Goal: Transaction & Acquisition: Purchase product/service

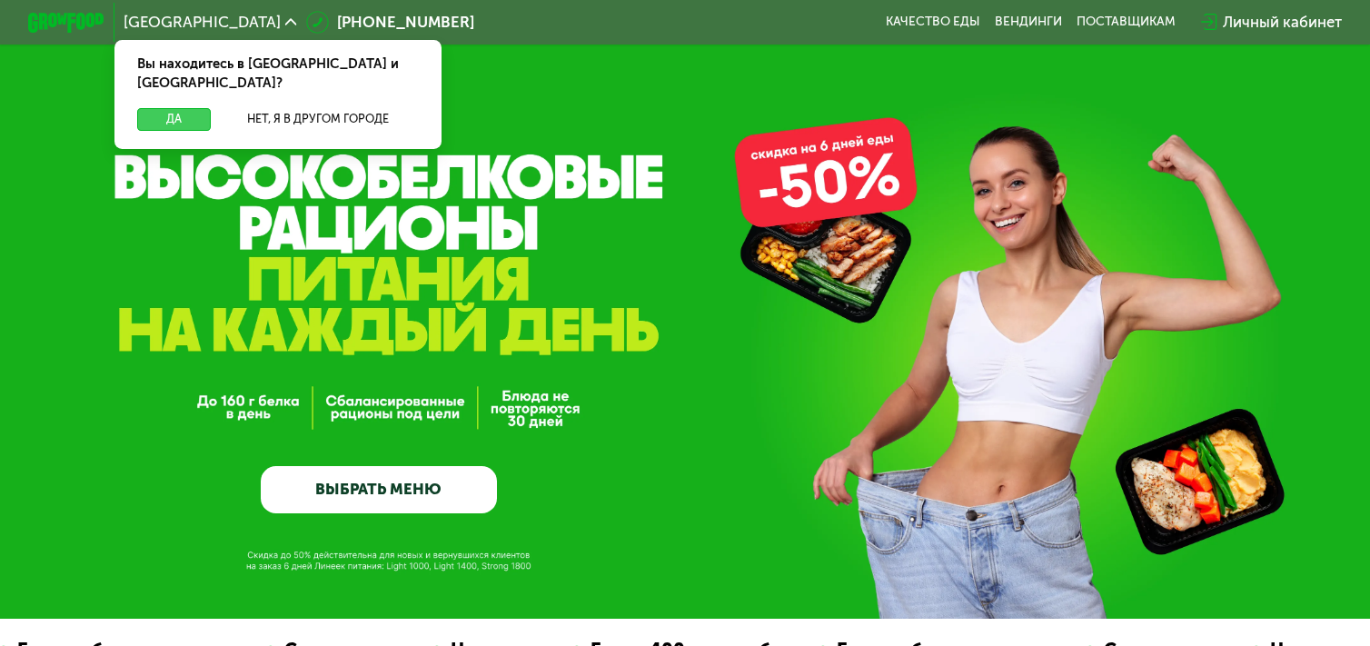
click at [158, 108] on button "Да" at bounding box center [174, 119] width 74 height 23
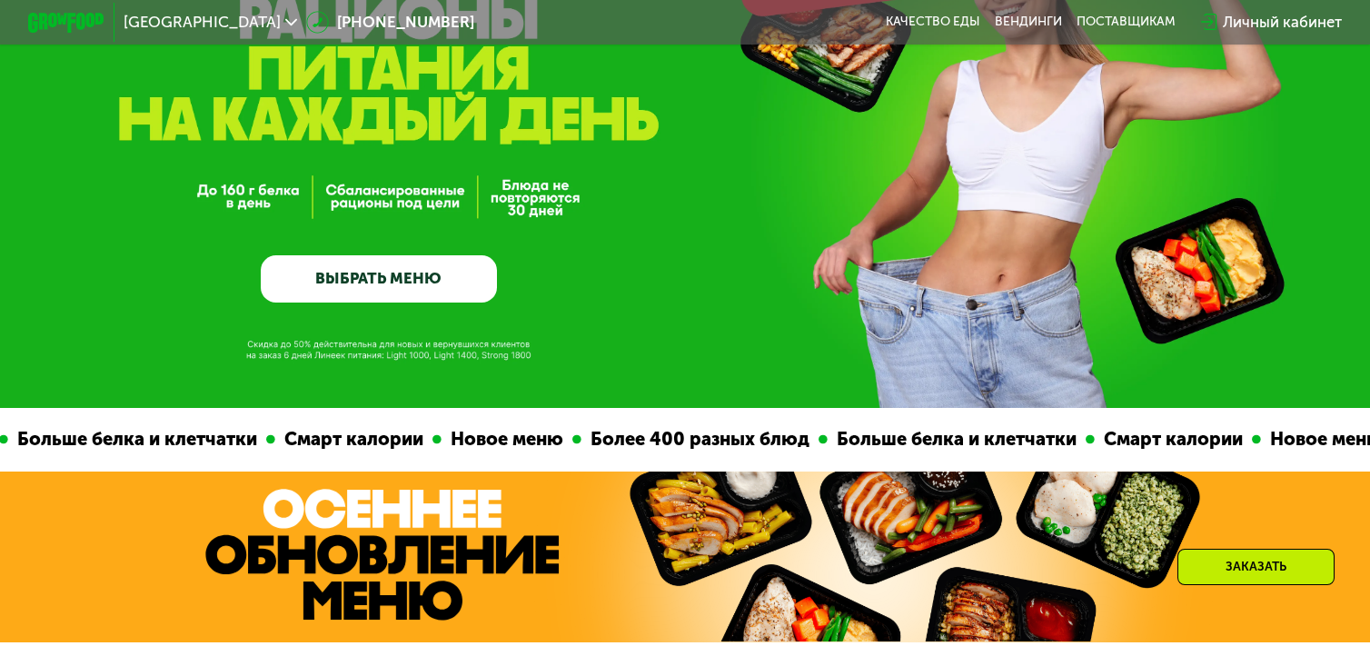
scroll to position [544, 0]
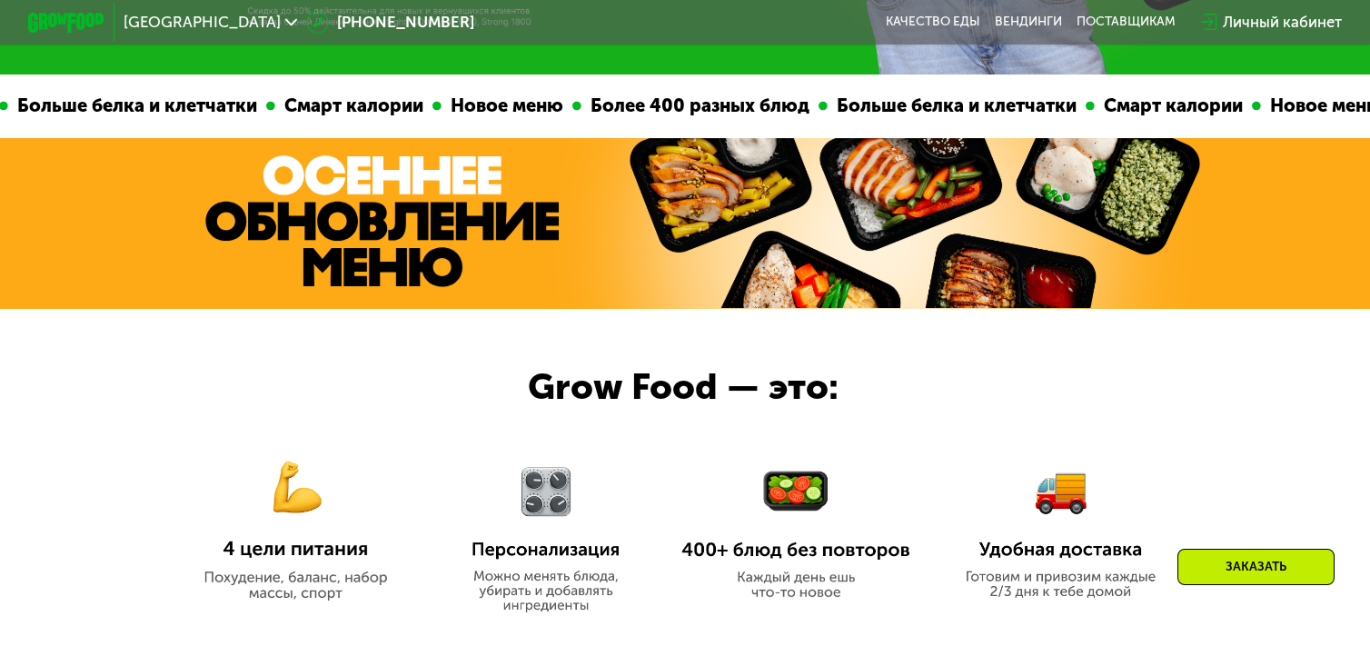
click at [622, 203] on img at bounding box center [914, 223] width 585 height 171
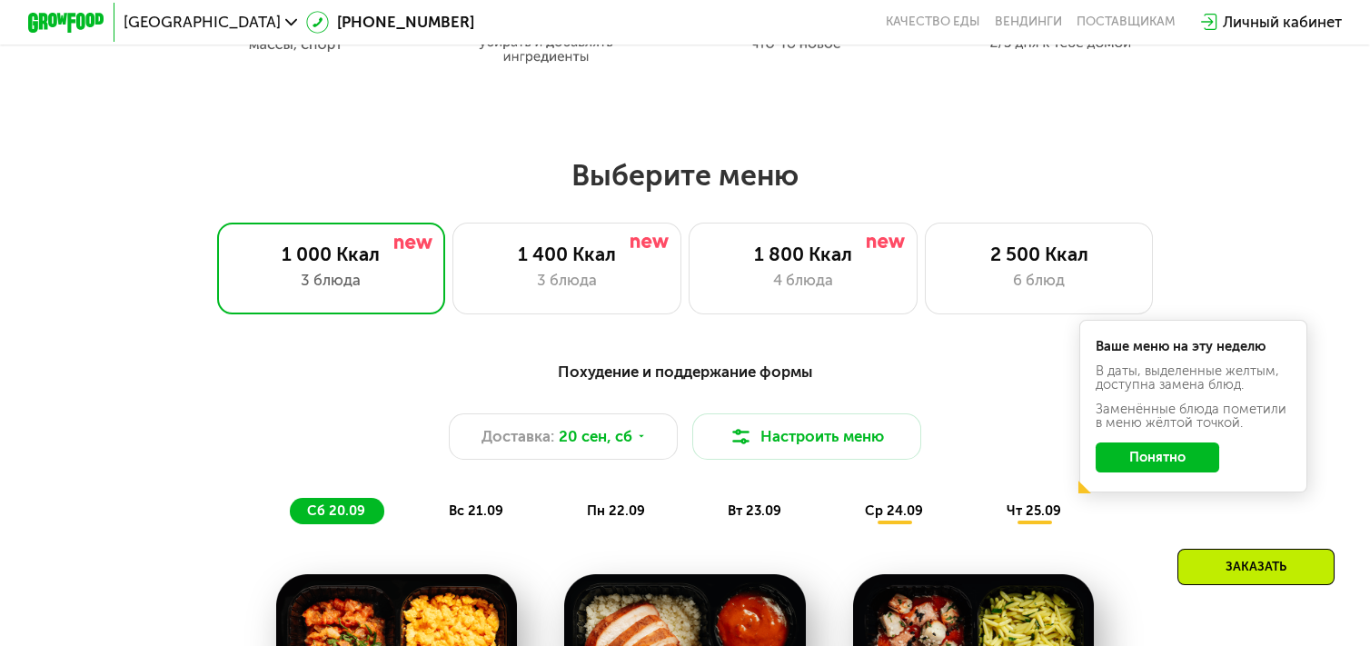
scroll to position [1089, 0]
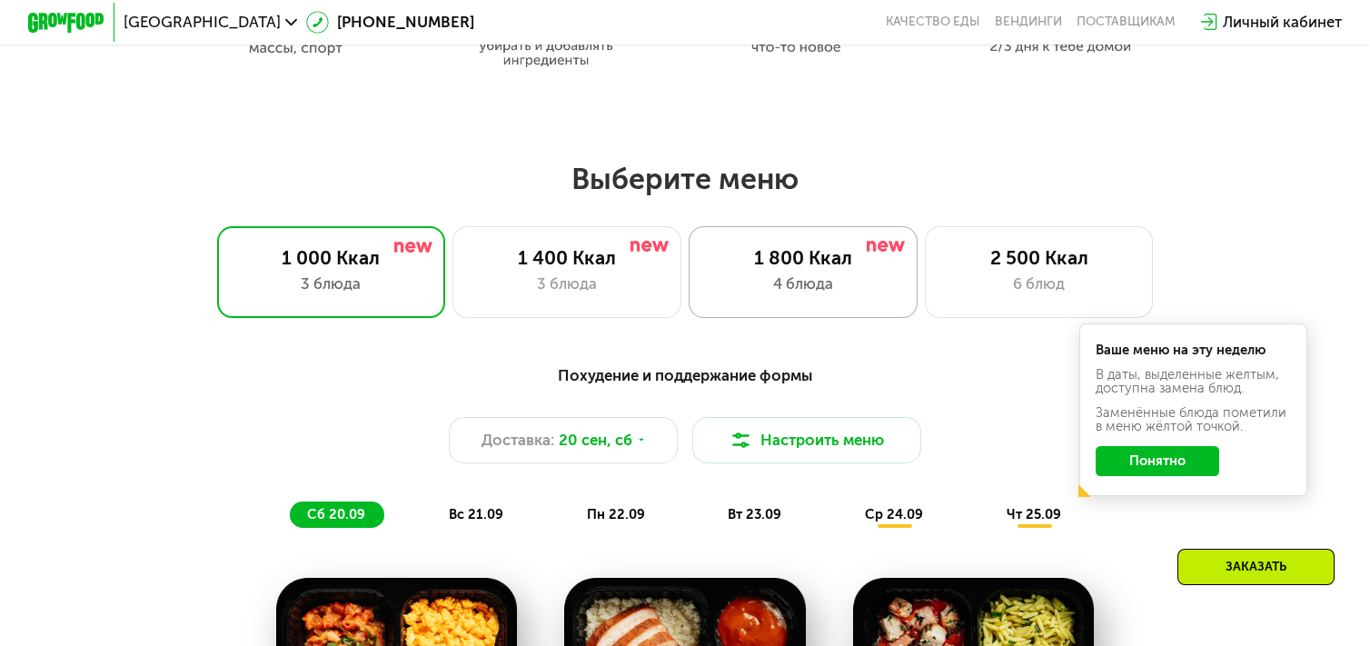
click at [791, 289] on div "4 блюда" at bounding box center [803, 284] width 188 height 23
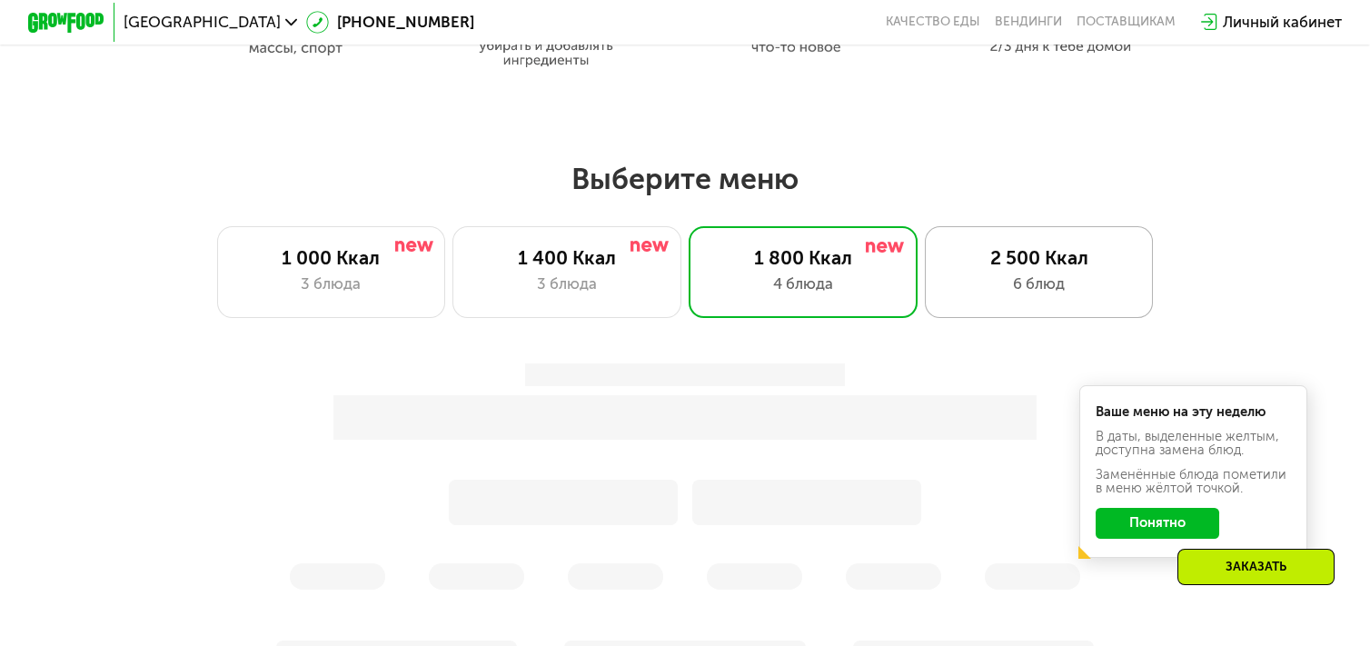
scroll to position [1226, 0]
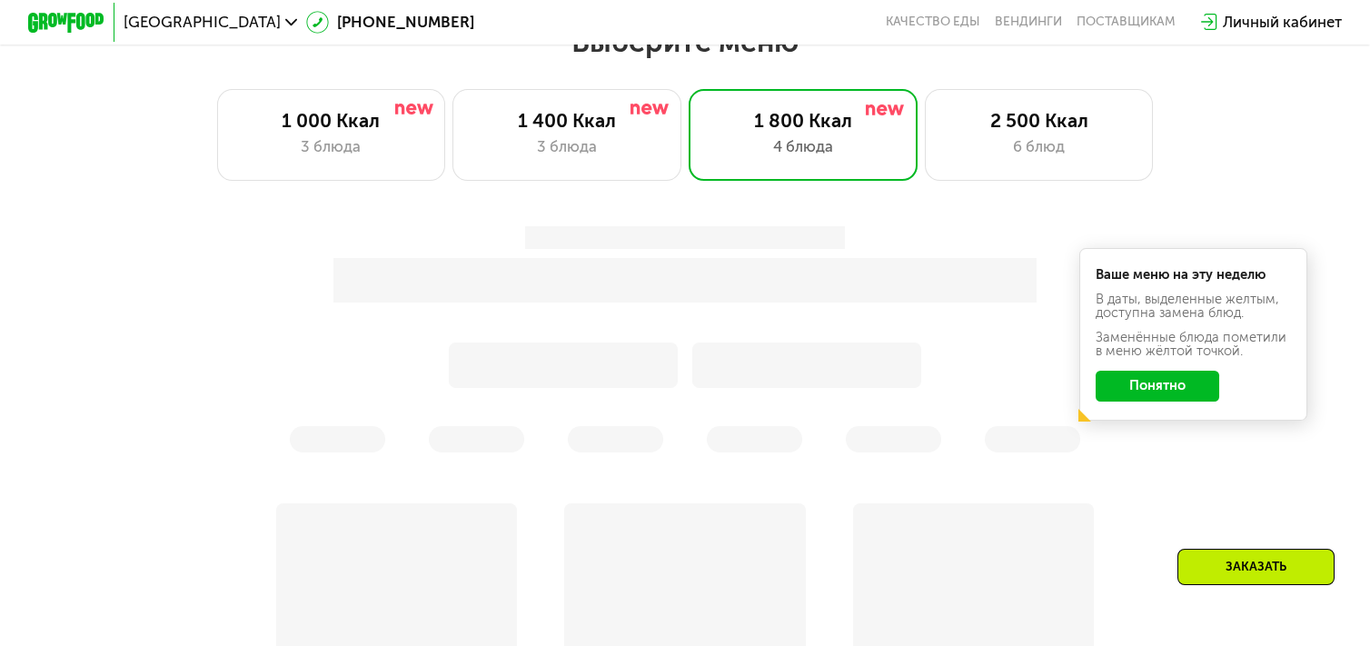
drag, startPoint x: 1126, startPoint y: 371, endPoint x: 1126, endPoint y: 382, distance: 10.9
click at [1126, 382] on div "Ваше меню на эту неделю В даты, выделенные желтым, доступна замена блюд. Заменё…" at bounding box center [1193, 334] width 228 height 173
click at [1127, 392] on button "Понятно" at bounding box center [1156, 386] width 123 height 31
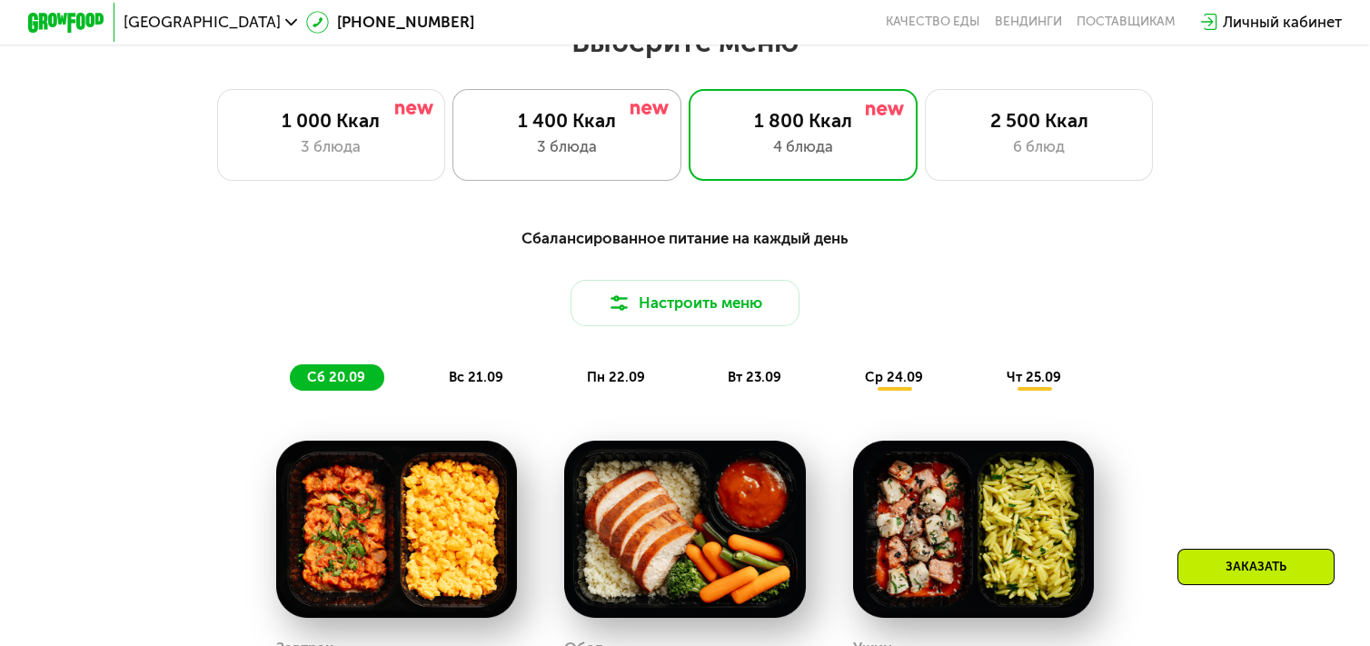
scroll to position [1089, 0]
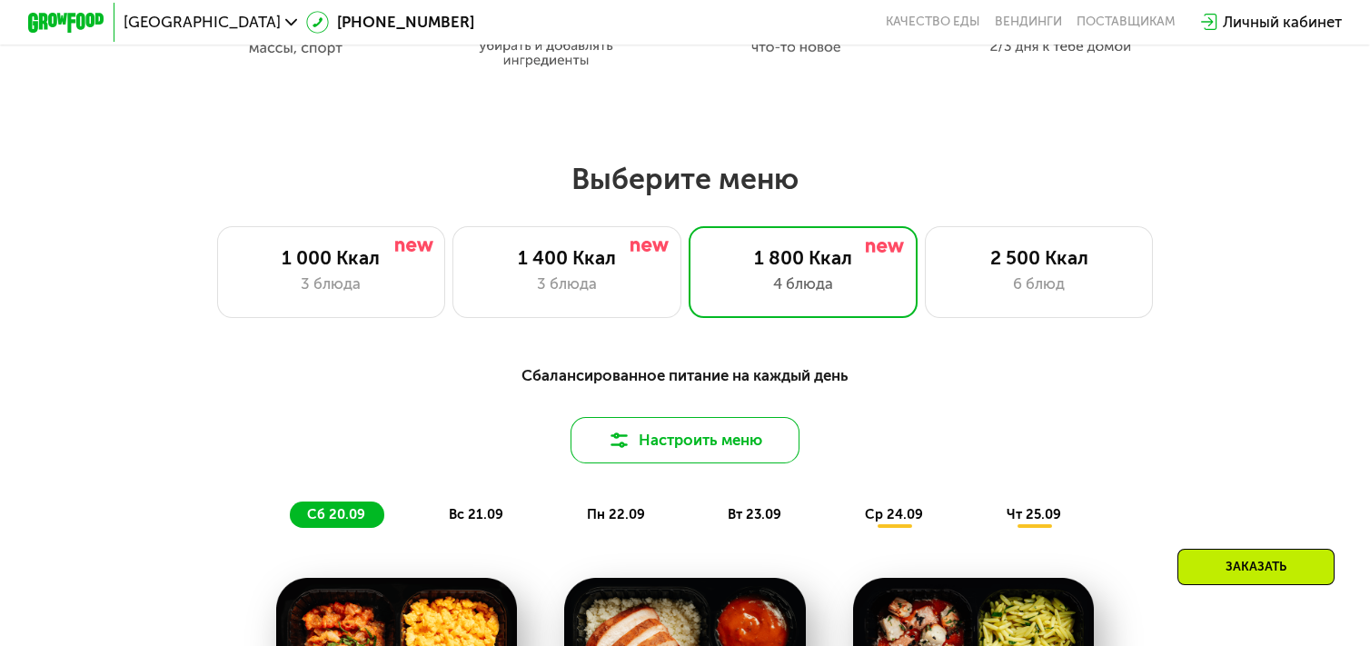
click at [687, 451] on button "Настроить меню" at bounding box center [684, 439] width 228 height 45
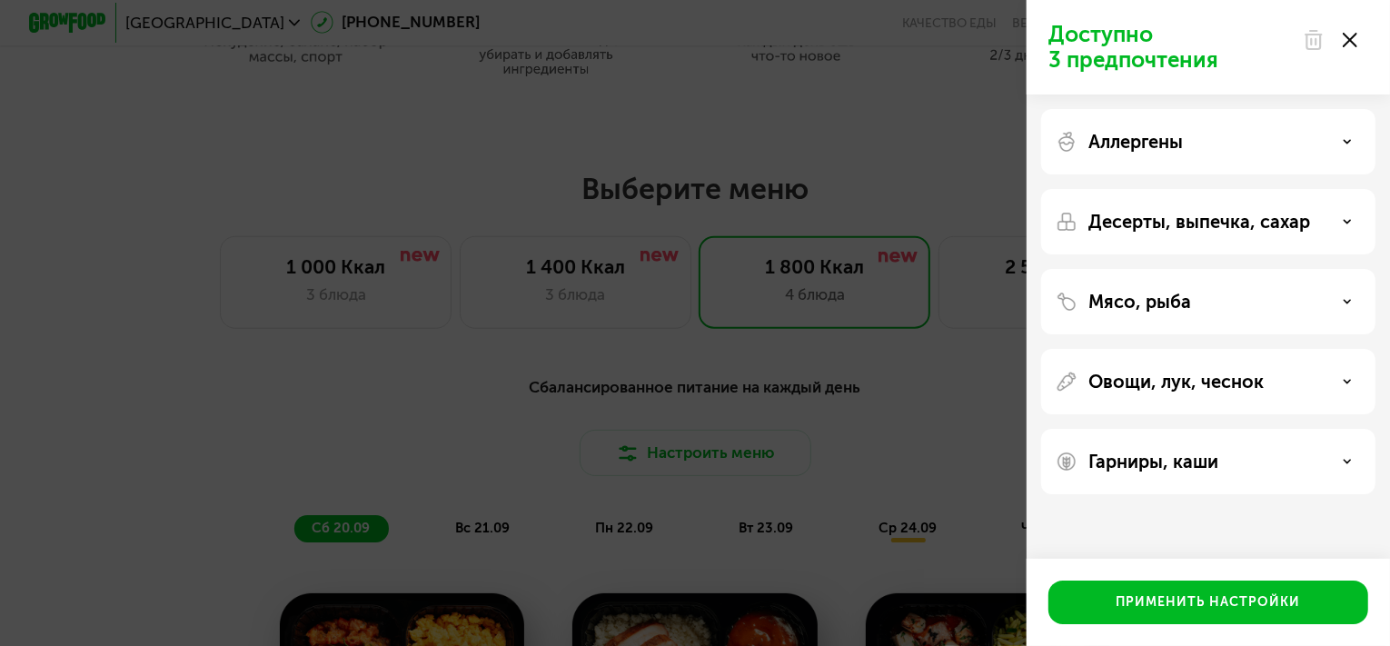
click at [1261, 212] on p "Десерты, выпечка, сахар" at bounding box center [1199, 222] width 222 height 22
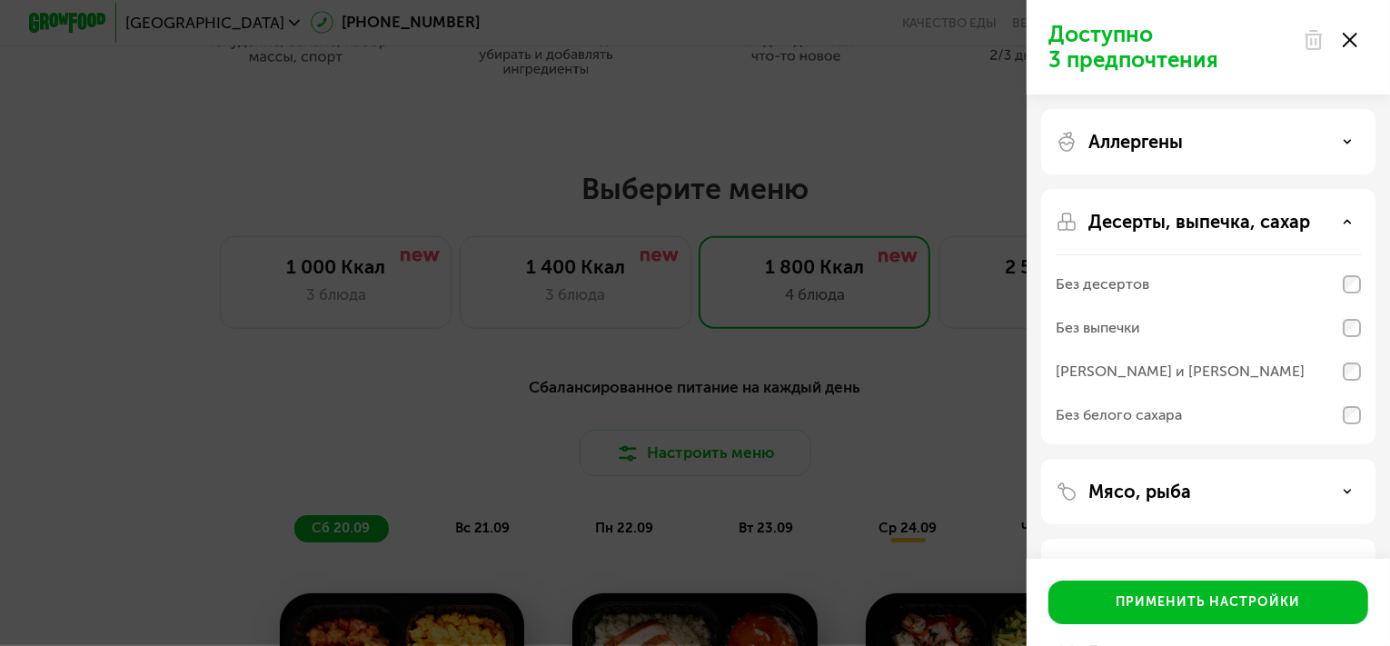
click at [1337, 278] on div "Без десертов" at bounding box center [1208, 285] width 305 height 44
click at [1341, 411] on div "Без белого сахара" at bounding box center [1208, 415] width 305 height 44
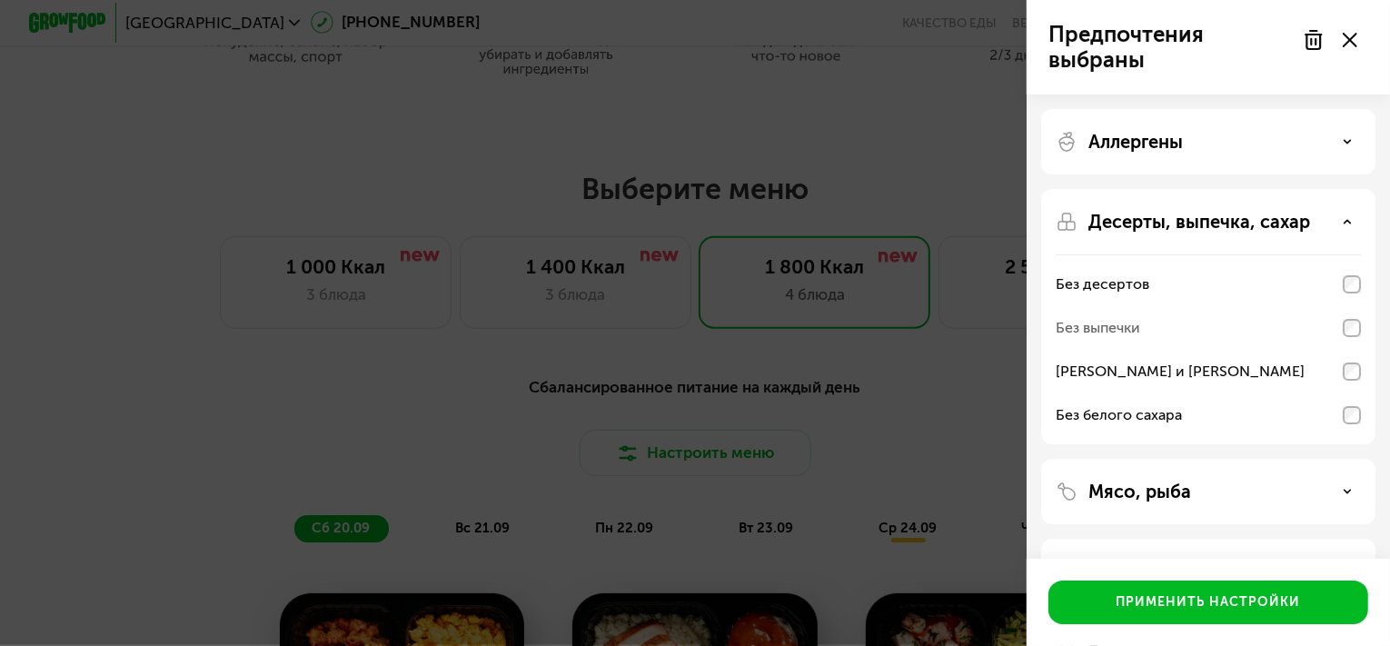
click at [1336, 331] on div "Без выпечки" at bounding box center [1208, 328] width 305 height 44
click at [1344, 306] on div "Без выпечки" at bounding box center [1208, 328] width 305 height 44
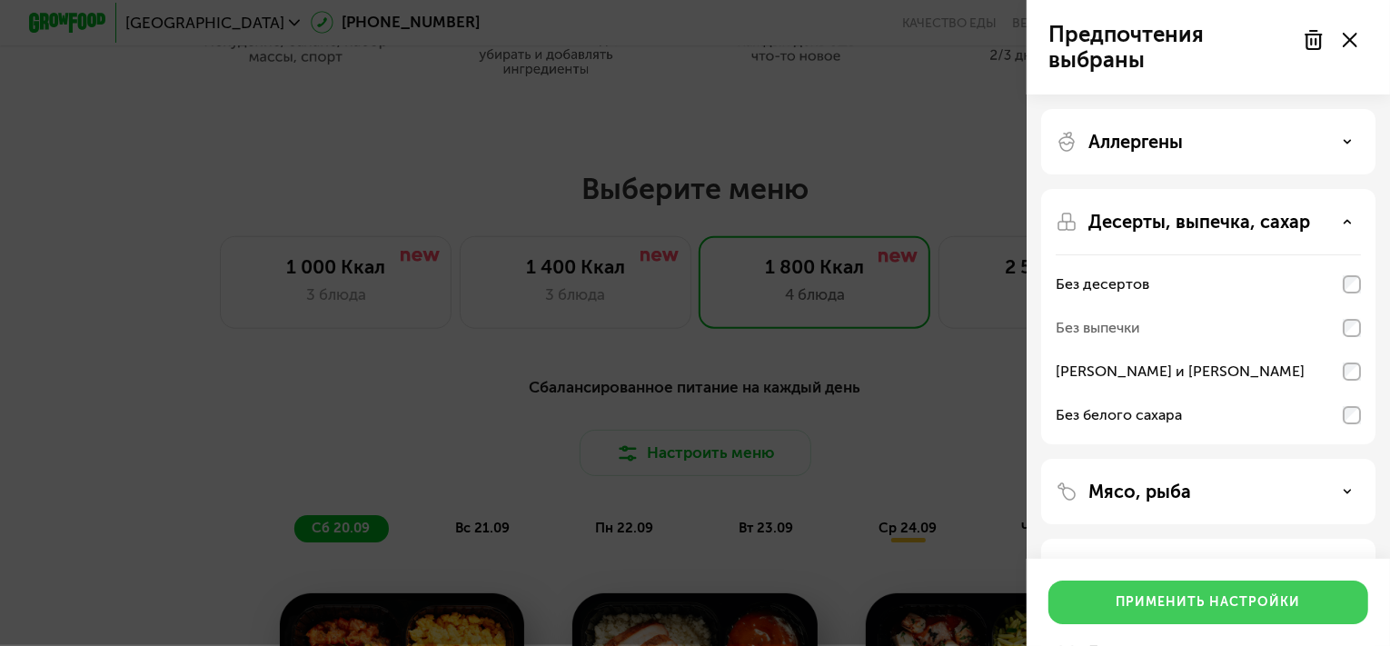
click at [1194, 607] on div "Применить настройки" at bounding box center [1208, 602] width 184 height 18
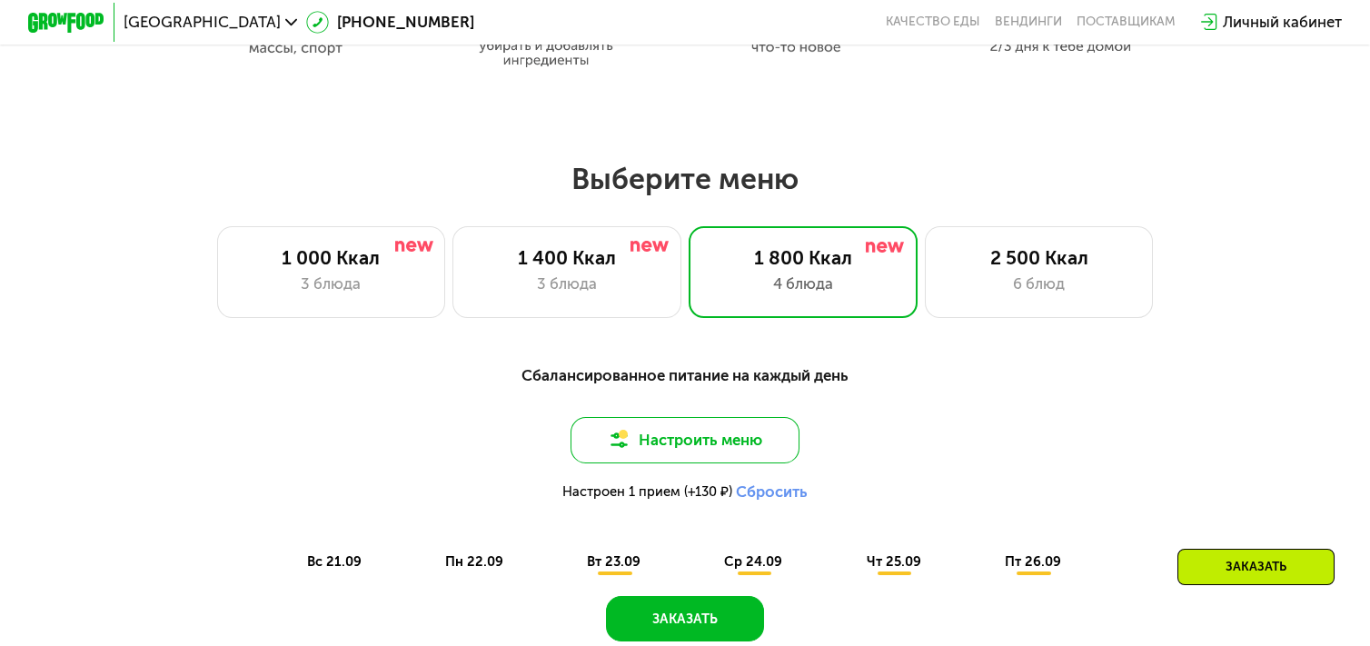
click at [719, 451] on button "Настроить меню" at bounding box center [684, 439] width 228 height 45
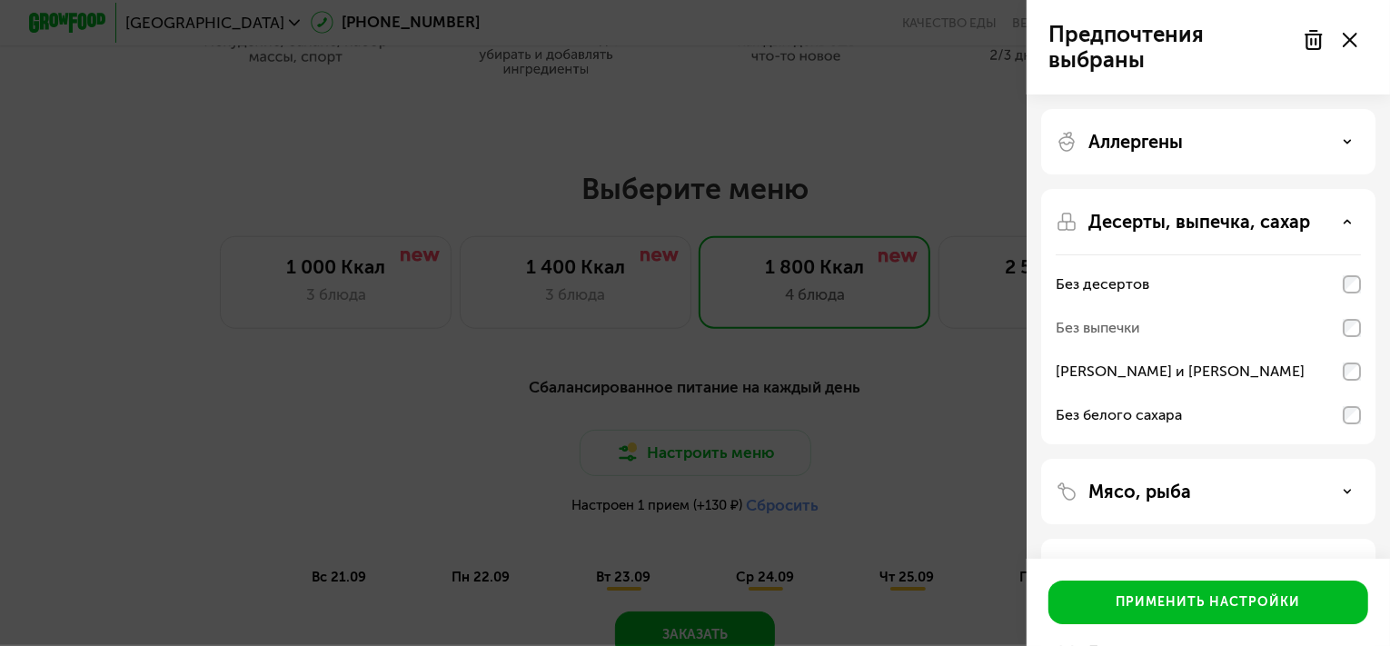
click at [1156, 184] on div "Аллергены Десерты, выпечка, сахар Без десертов Без выпечки Без сэндвичей и круа…" at bounding box center [1207, 396] width 363 height 604
click at [1180, 144] on p "Аллергены" at bounding box center [1135, 142] width 94 height 22
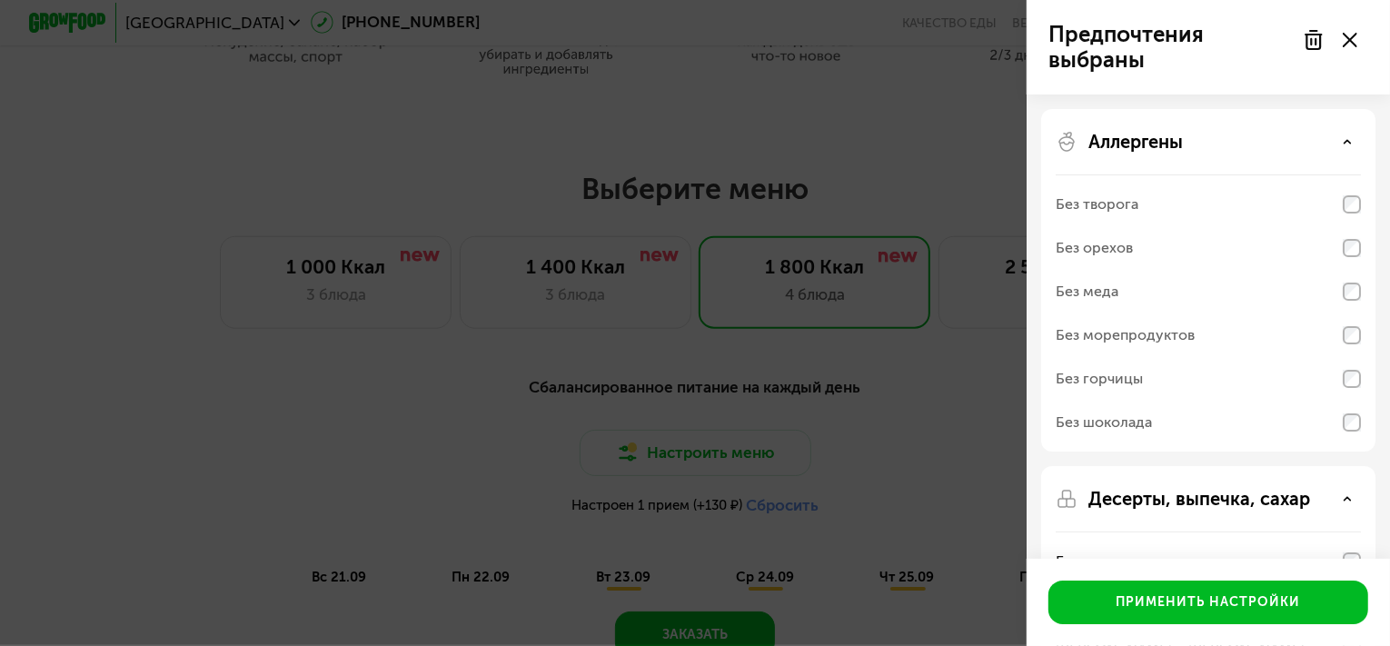
click at [1193, 149] on div "Аллергены" at bounding box center [1208, 142] width 305 height 22
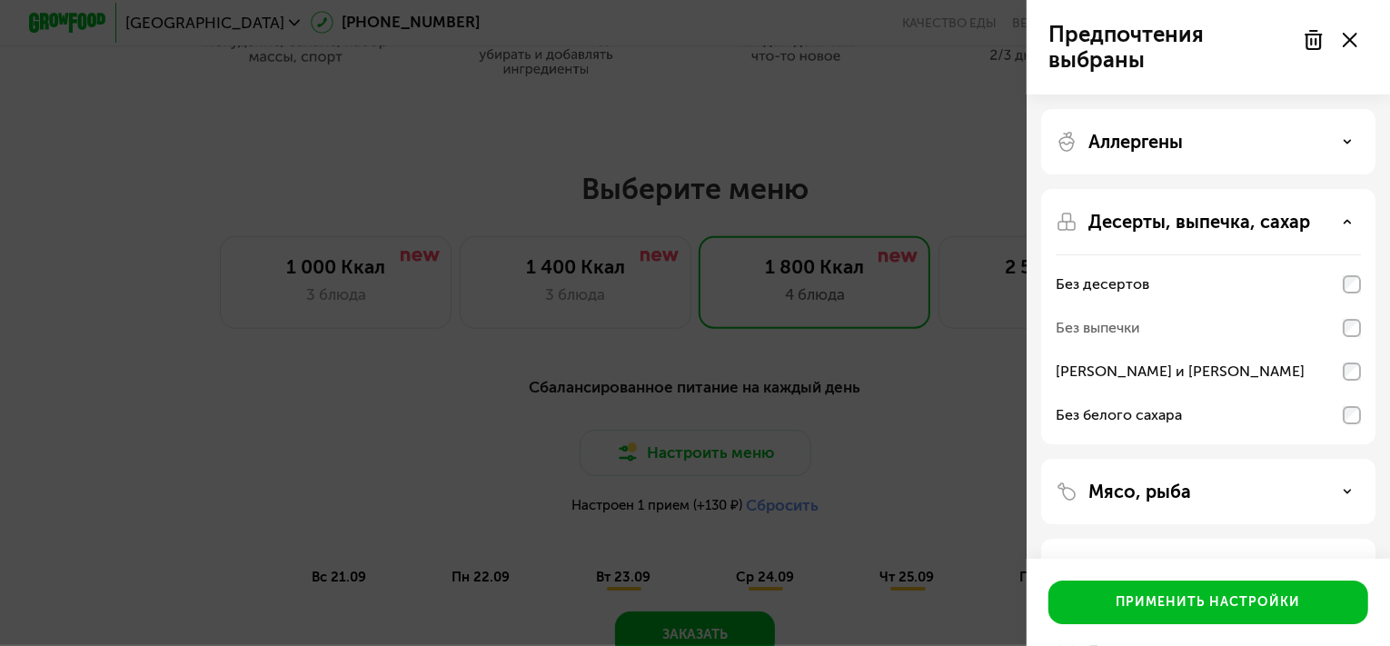
click at [1194, 141] on div "Аллергены" at bounding box center [1208, 142] width 305 height 22
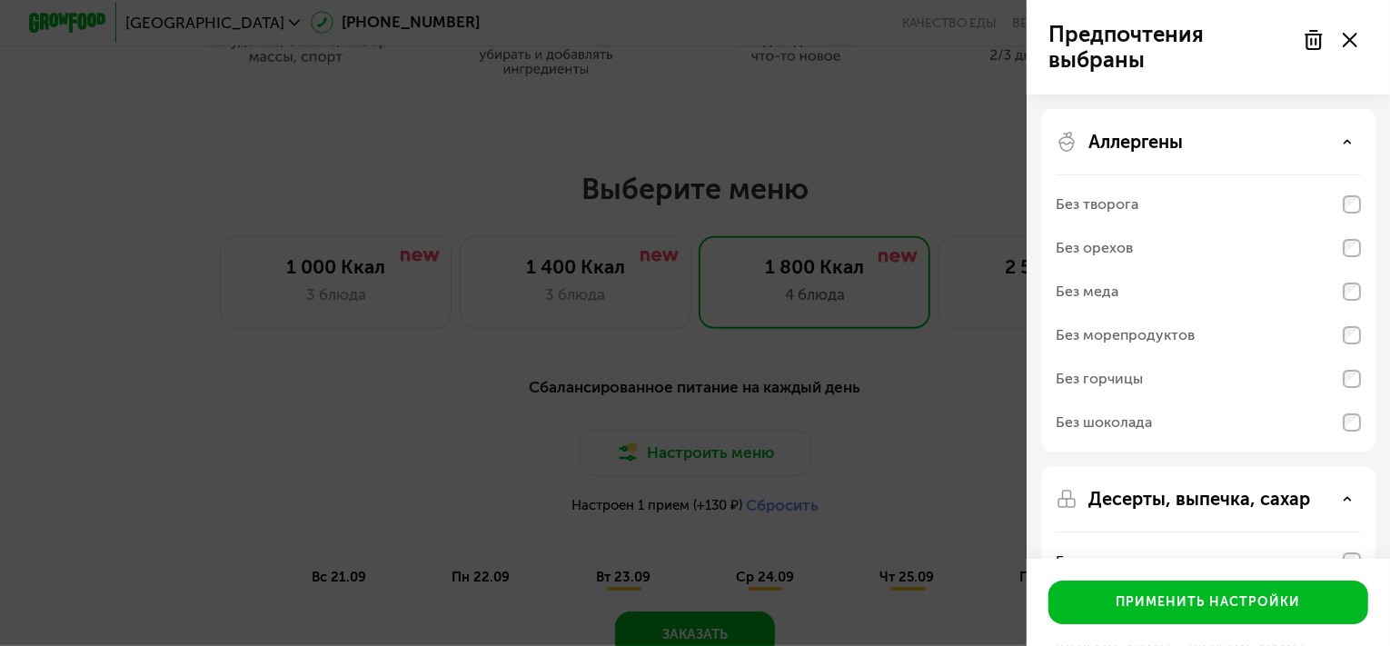
click at [1168, 432] on div "Без шоколада" at bounding box center [1208, 423] width 305 height 44
click at [1301, 142] on div "Аллергены" at bounding box center [1208, 142] width 305 height 22
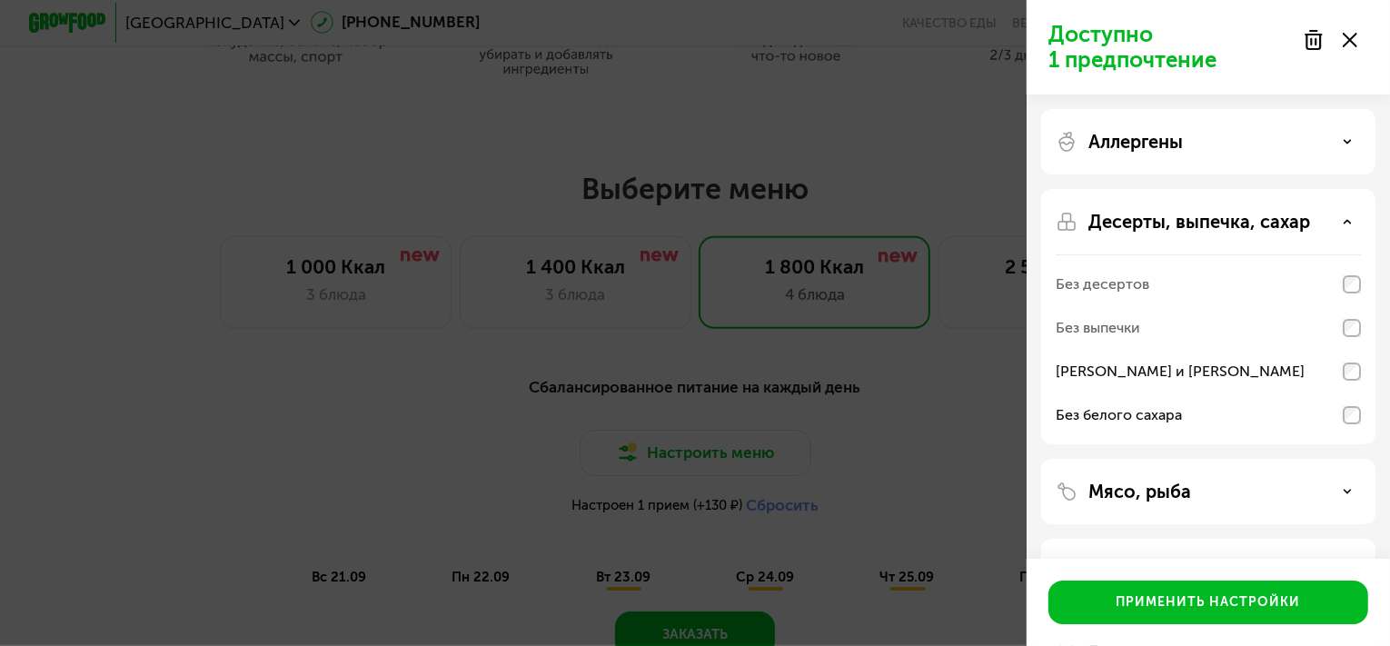
click at [1355, 361] on div "[PERSON_NAME] и [PERSON_NAME]" at bounding box center [1208, 372] width 305 height 44
click at [1363, 421] on div "Десерты, выпечка, сахар Без десертов Без выпечки Без сэндвичей и круассанов Без…" at bounding box center [1208, 316] width 334 height 255
click at [1341, 322] on div "Без выпечки" at bounding box center [1208, 328] width 305 height 44
click at [1346, 399] on div "Без белого сахара" at bounding box center [1208, 415] width 305 height 44
drag, startPoint x: 1347, startPoint y: 353, endPoint x: 1314, endPoint y: 397, distance: 55.1
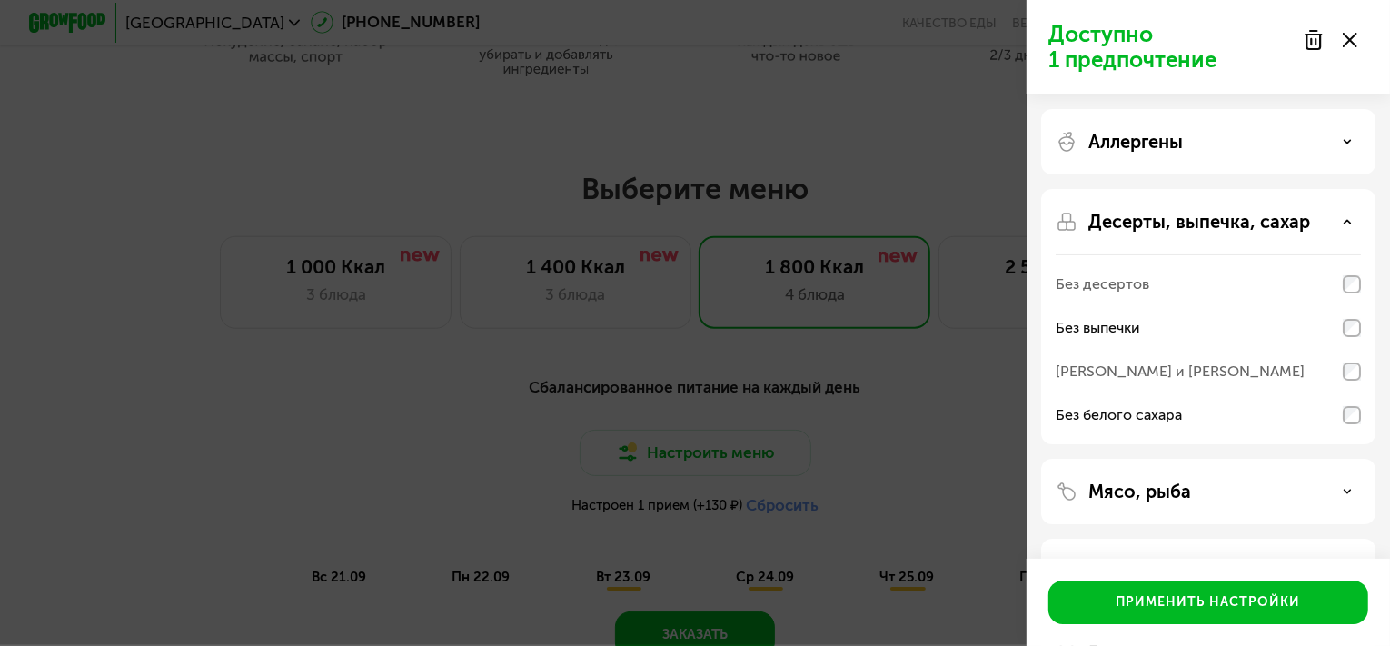
click at [1345, 354] on div "[PERSON_NAME] и [PERSON_NAME]" at bounding box center [1208, 372] width 305 height 44
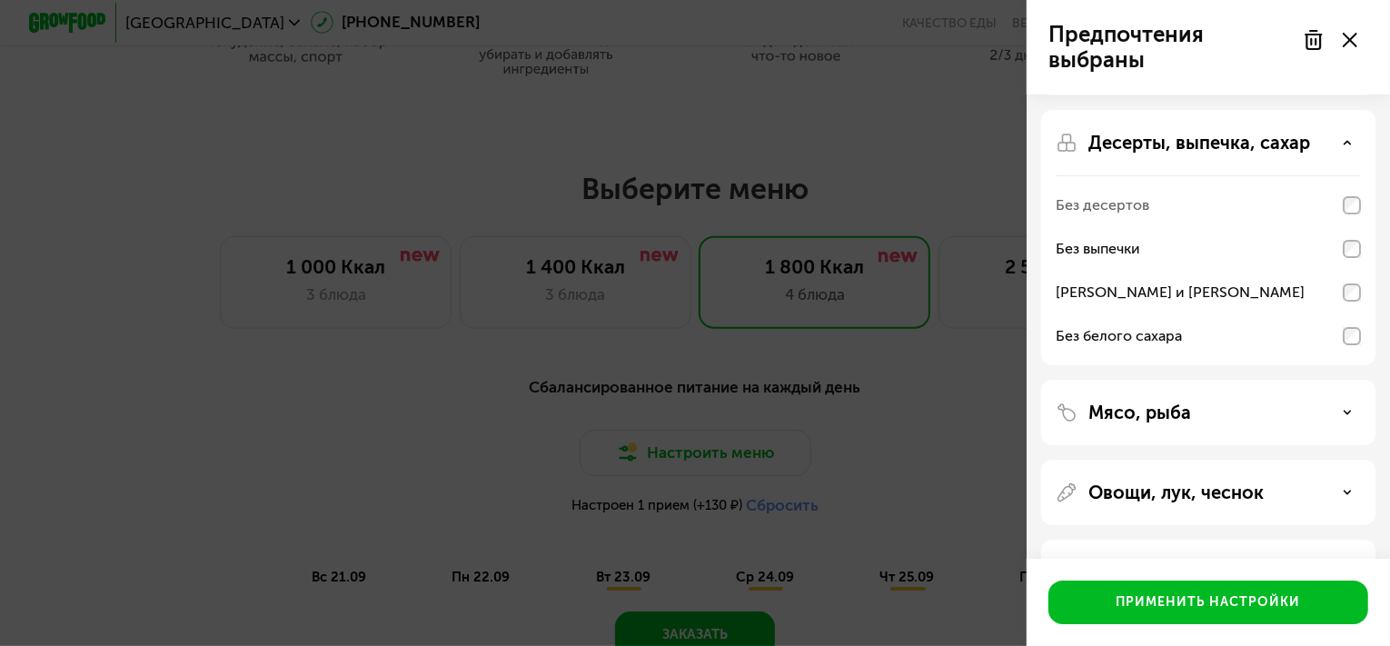
scroll to position [136, 0]
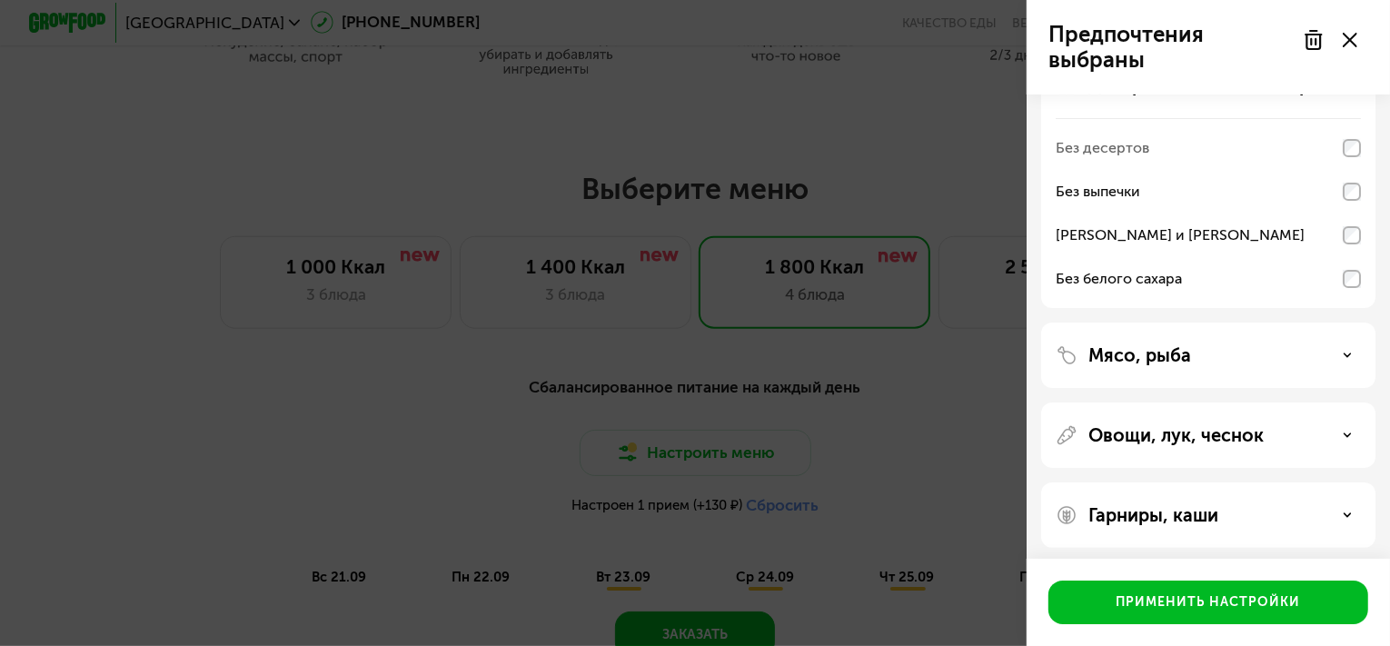
click at [1275, 380] on div "Мясо, рыба" at bounding box center [1208, 354] width 334 height 65
click at [1274, 370] on div "Мясо, рыба" at bounding box center [1208, 354] width 334 height 65
click at [1274, 339] on div "Мясо, рыба" at bounding box center [1208, 354] width 334 height 65
click at [1205, 366] on div "Мясо, рыба" at bounding box center [1208, 354] width 334 height 65
click at [1326, 366] on div "Мясо, рыба" at bounding box center [1208, 354] width 334 height 65
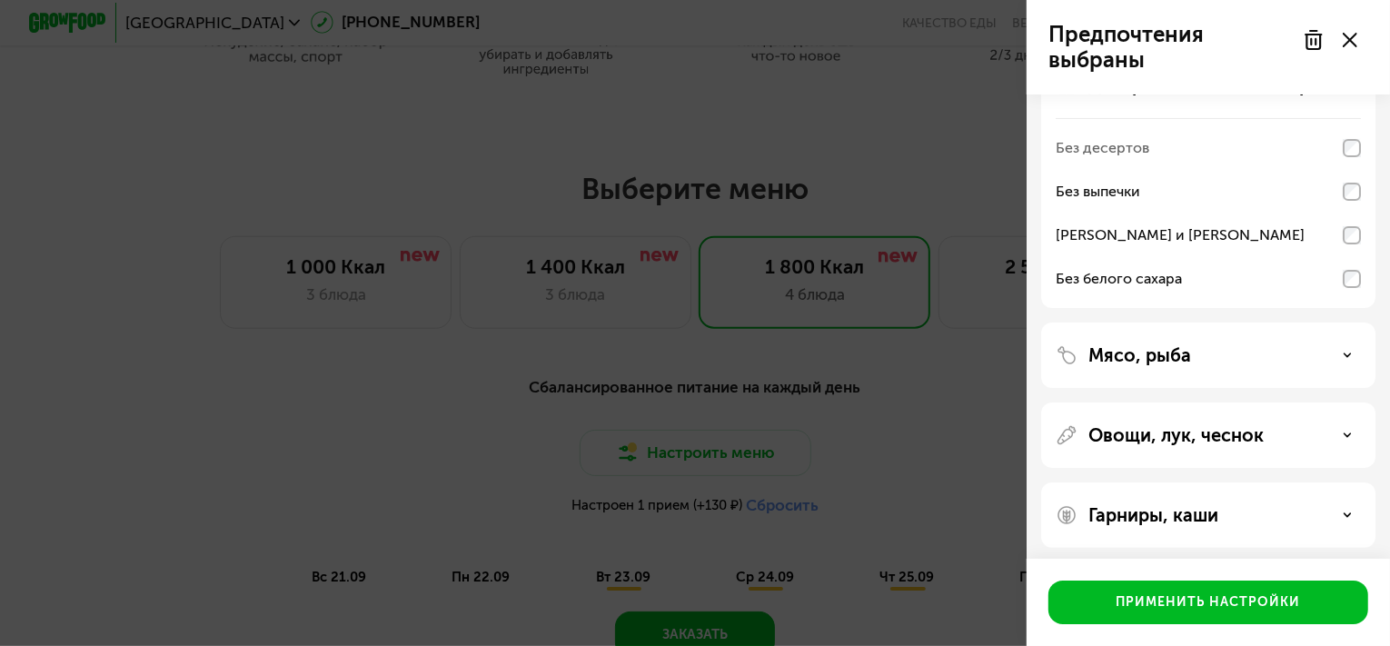
click at [1342, 349] on div "Мясо, рыба" at bounding box center [1208, 355] width 305 height 22
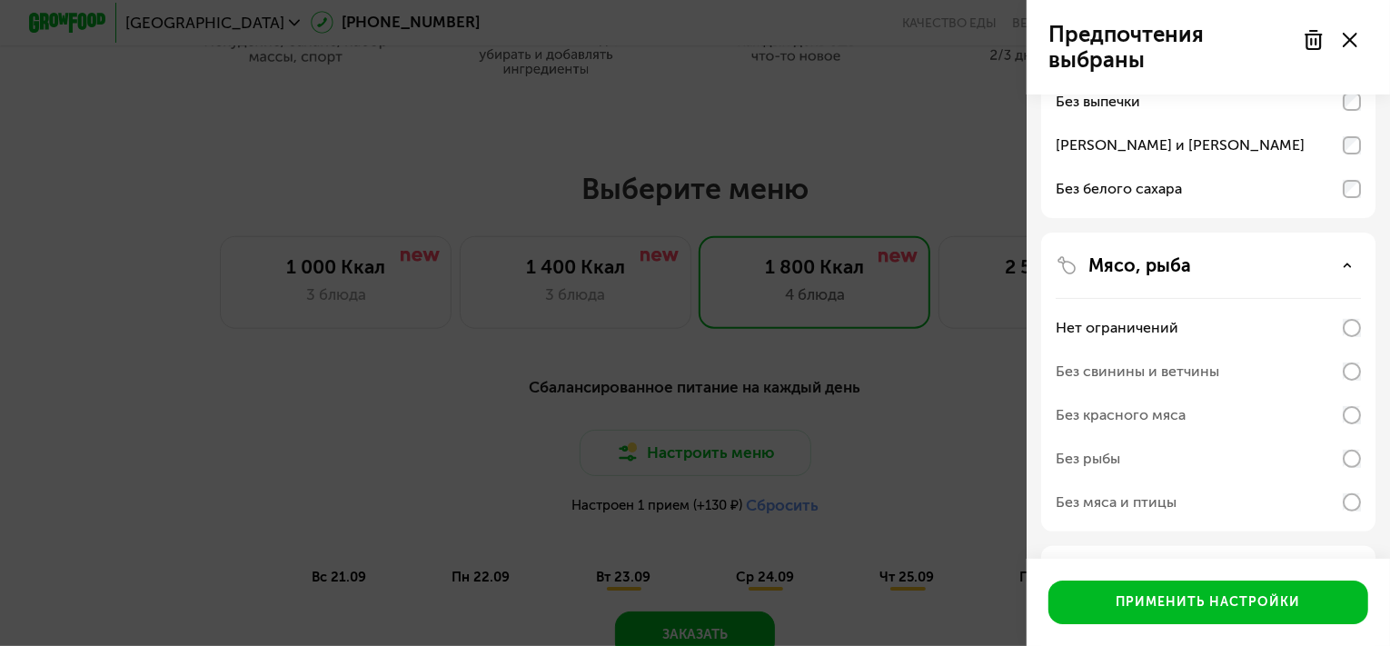
scroll to position [272, 0]
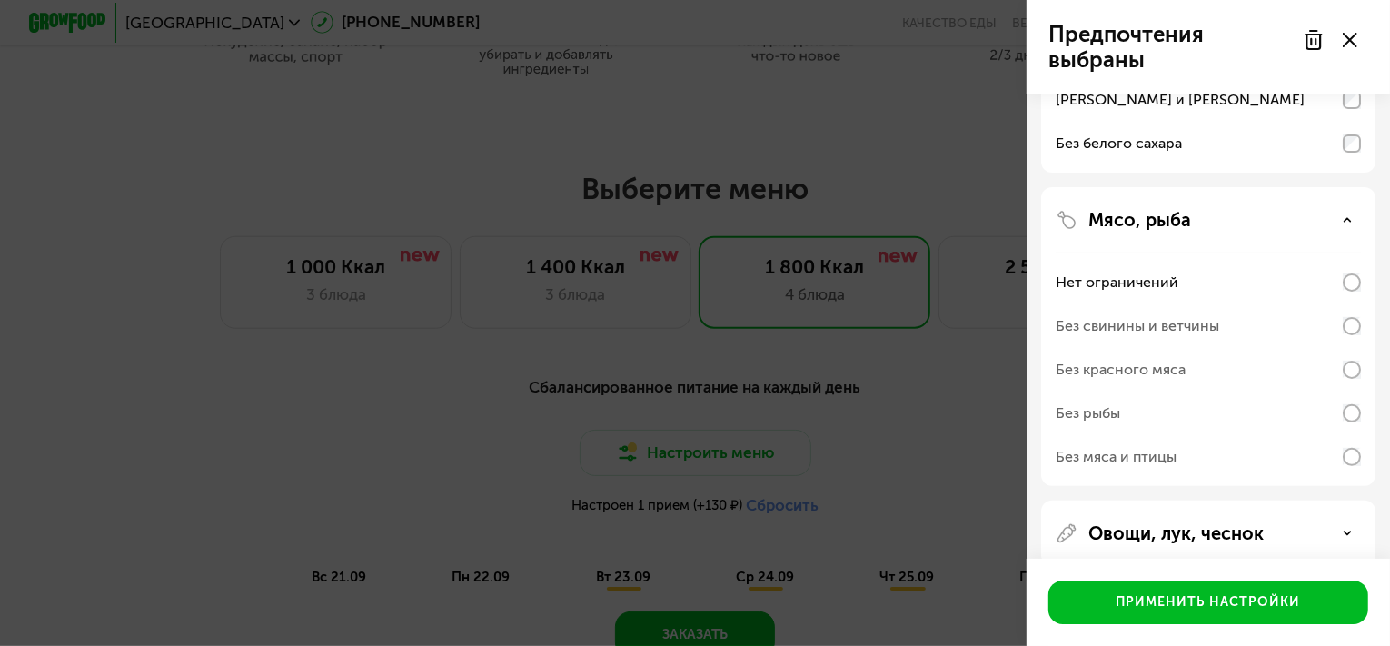
drag, startPoint x: 1348, startPoint y: 534, endPoint x: 1343, endPoint y: 521, distance: 13.5
click at [1345, 534] on icon at bounding box center [1347, 533] width 9 height 9
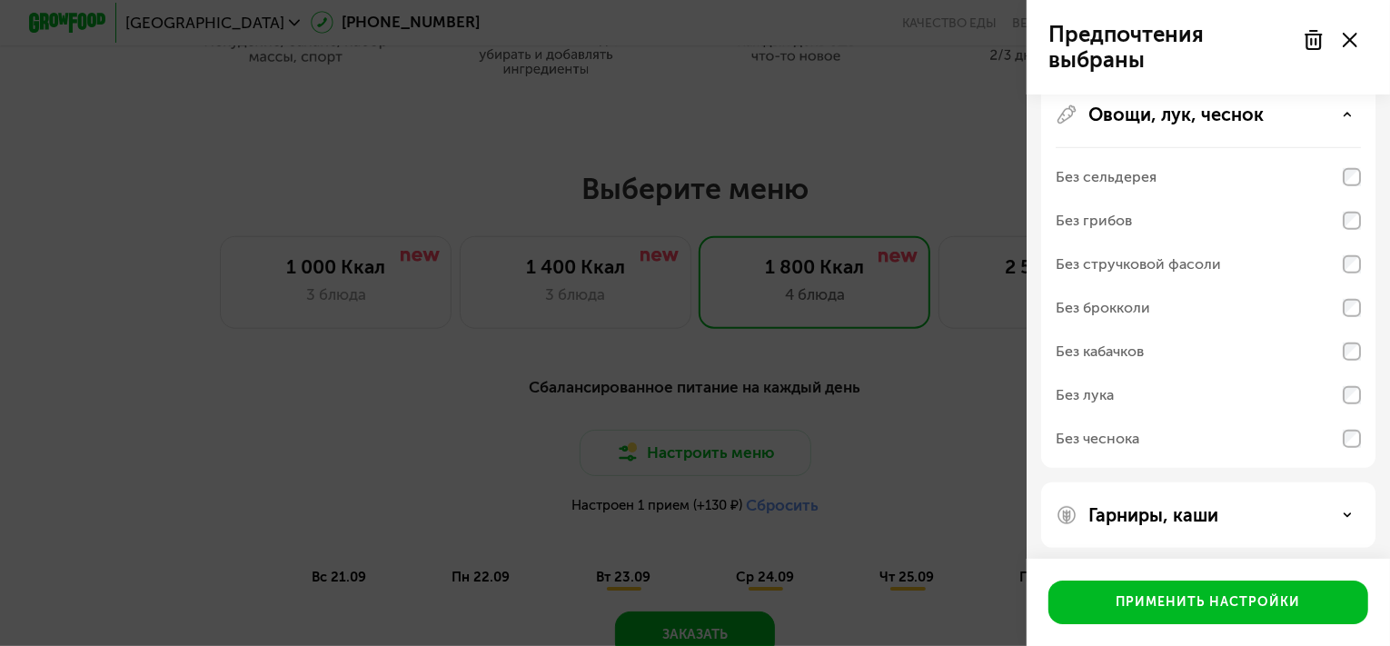
scroll to position [695, 0]
click at [1349, 512] on icon at bounding box center [1347, 510] width 9 height 9
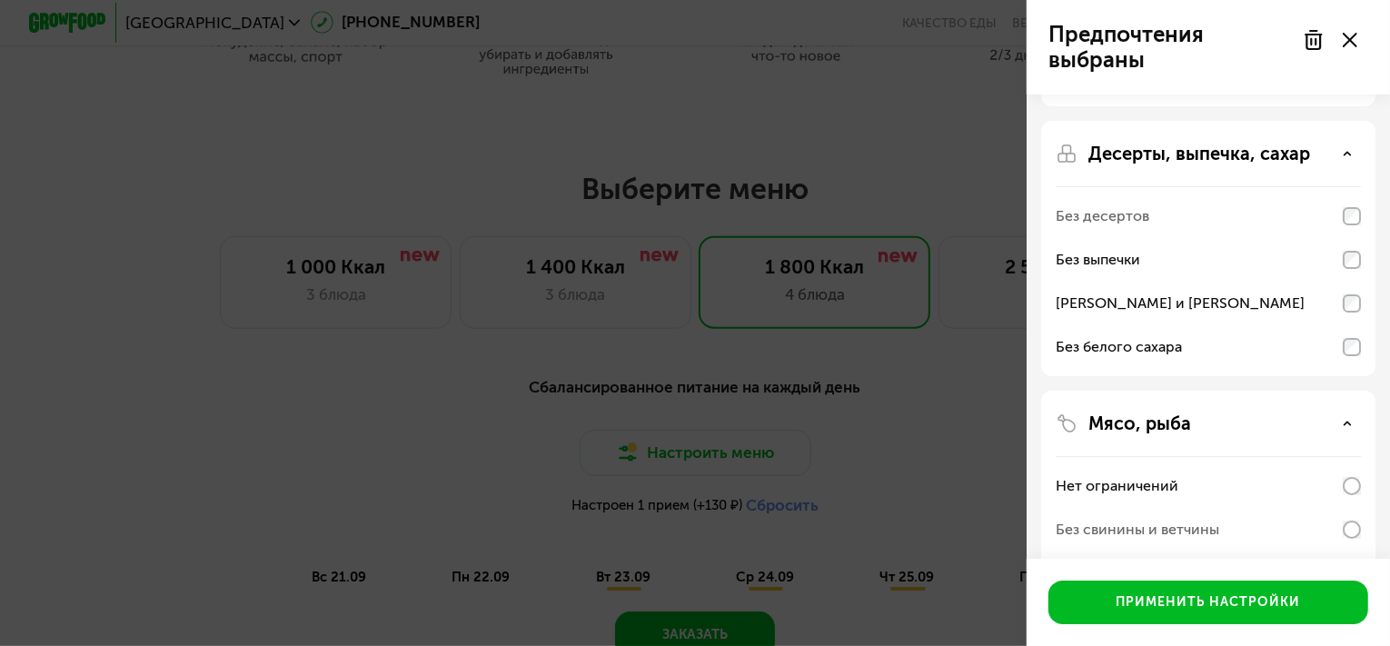
scroll to position [0, 0]
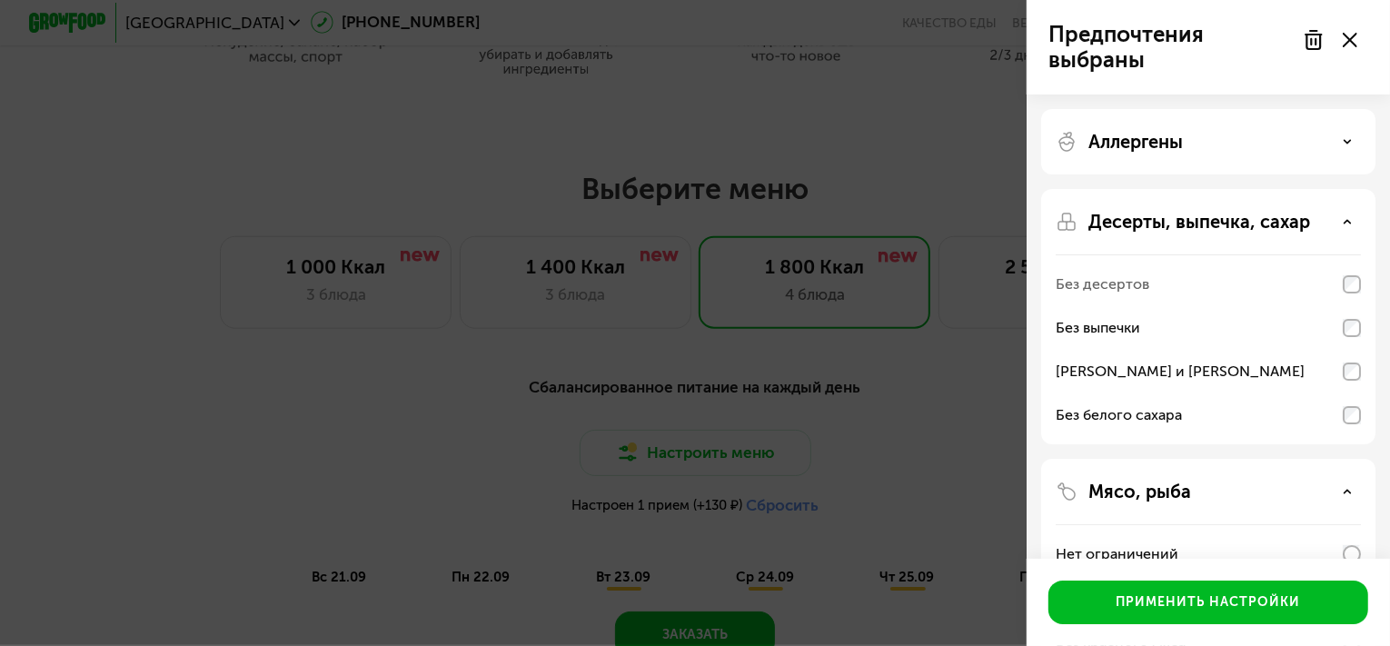
click at [1329, 142] on div "Аллергены" at bounding box center [1208, 142] width 305 height 22
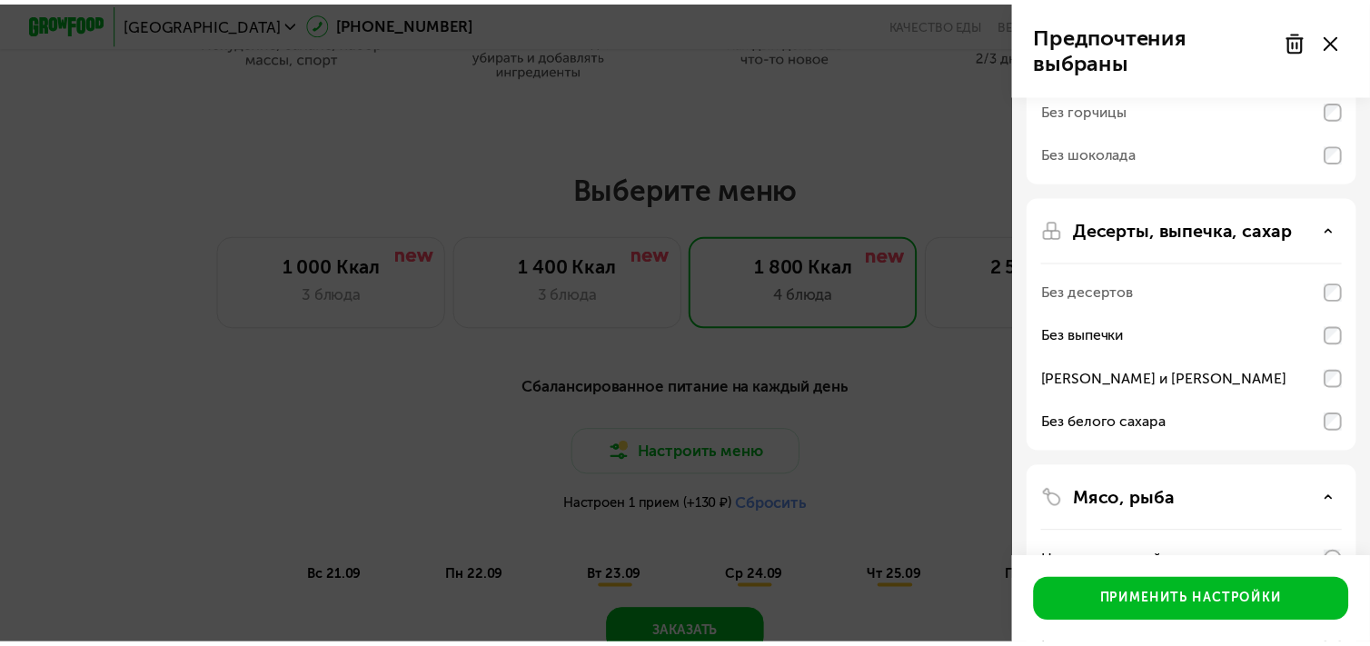
scroll to position [272, 0]
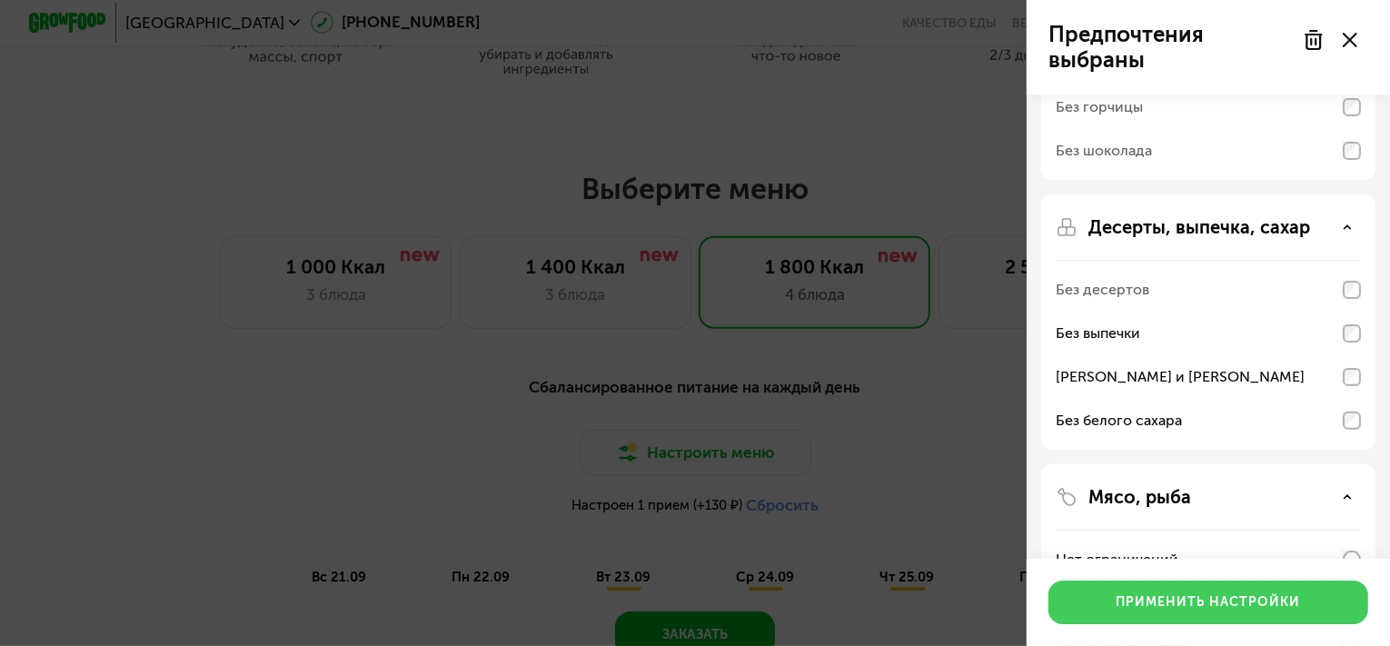
click at [1199, 582] on button "Применить настройки" at bounding box center [1208, 602] width 320 height 44
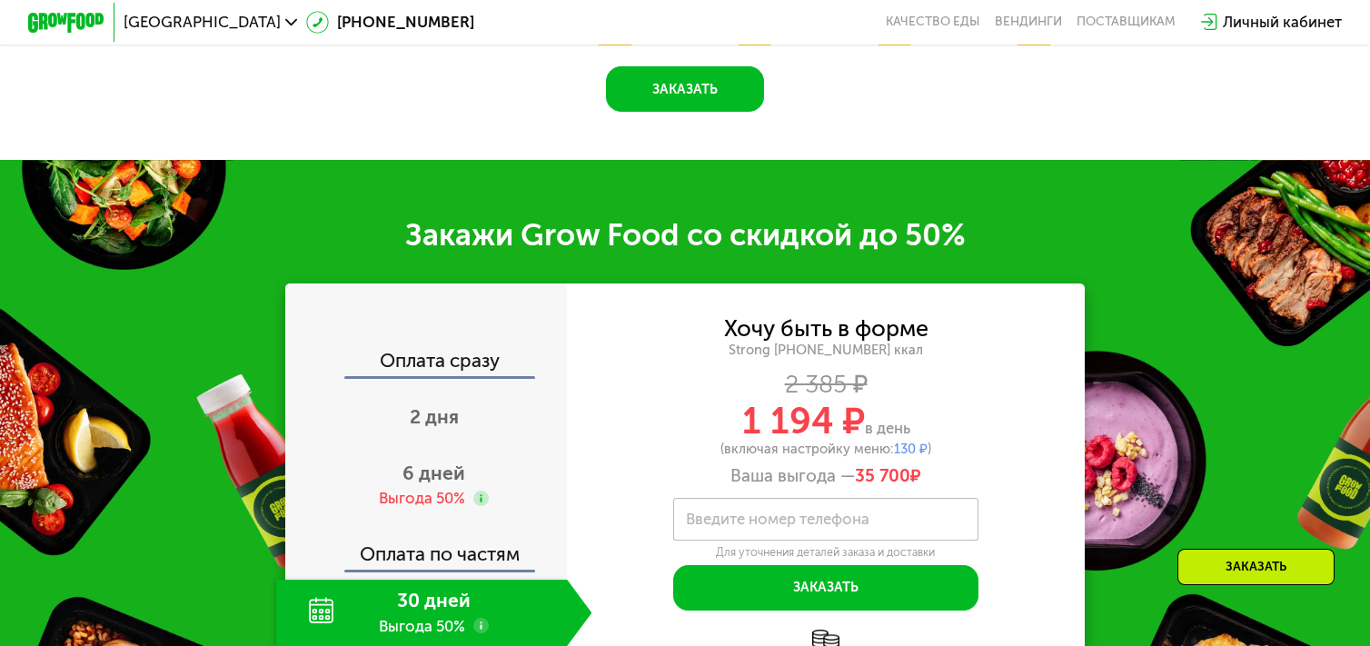
scroll to position [1771, 0]
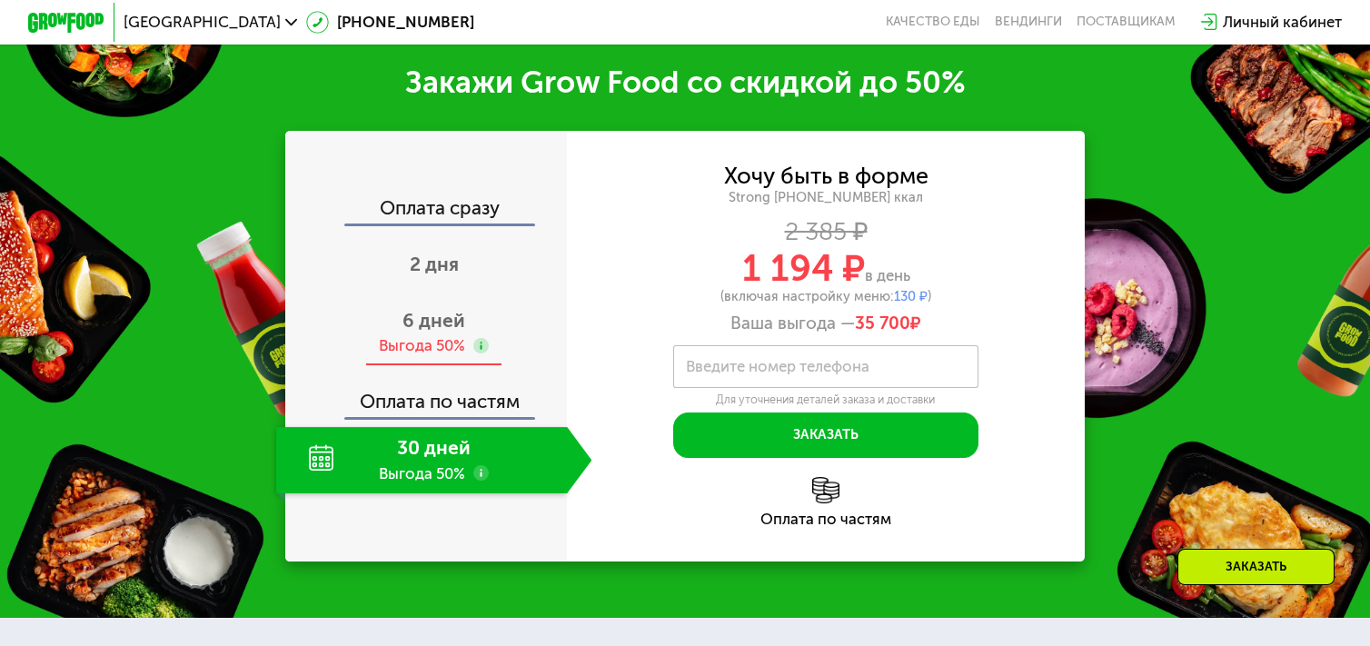
click at [453, 332] on span "6 дней" at bounding box center [433, 320] width 63 height 23
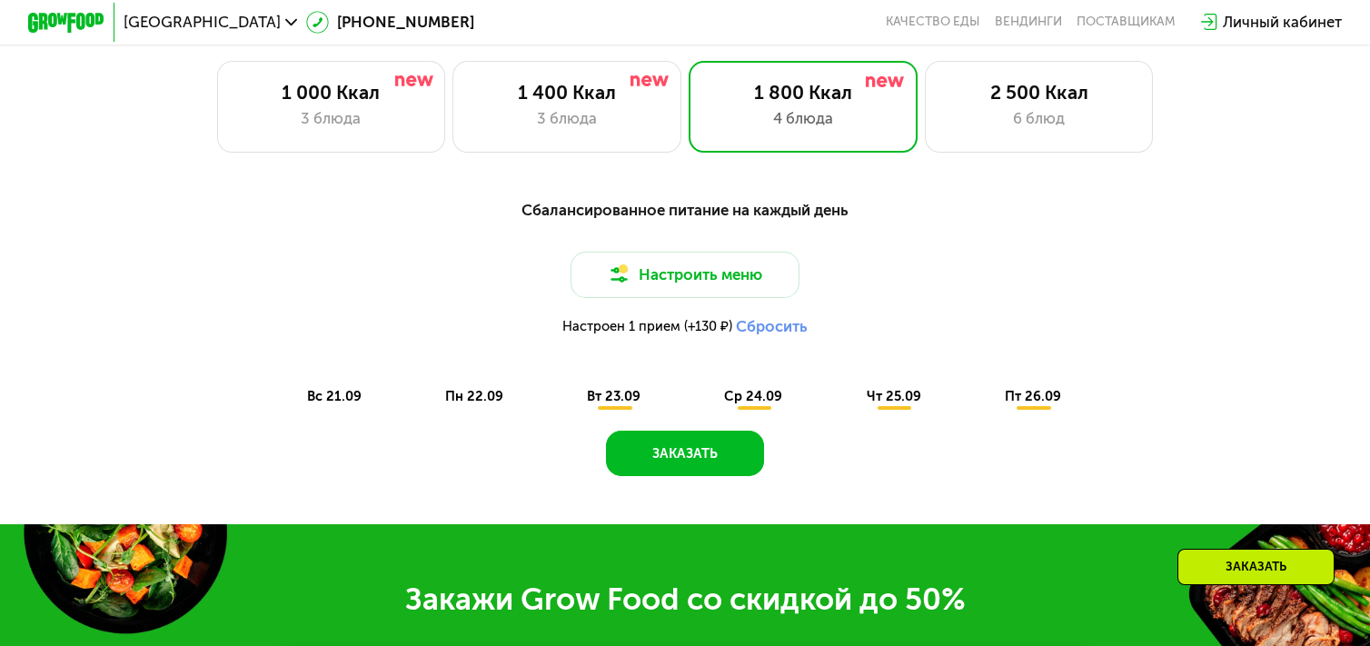
scroll to position [1362, 0]
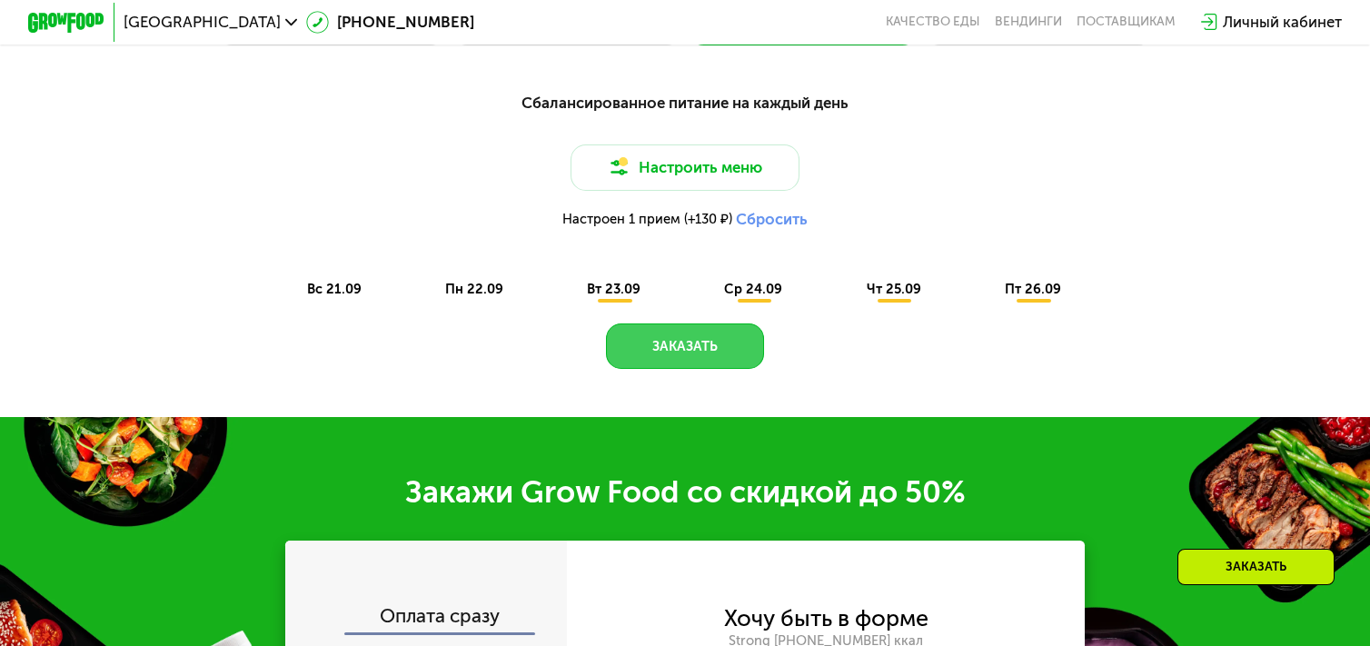
click at [680, 355] on button "Заказать" at bounding box center [685, 345] width 159 height 45
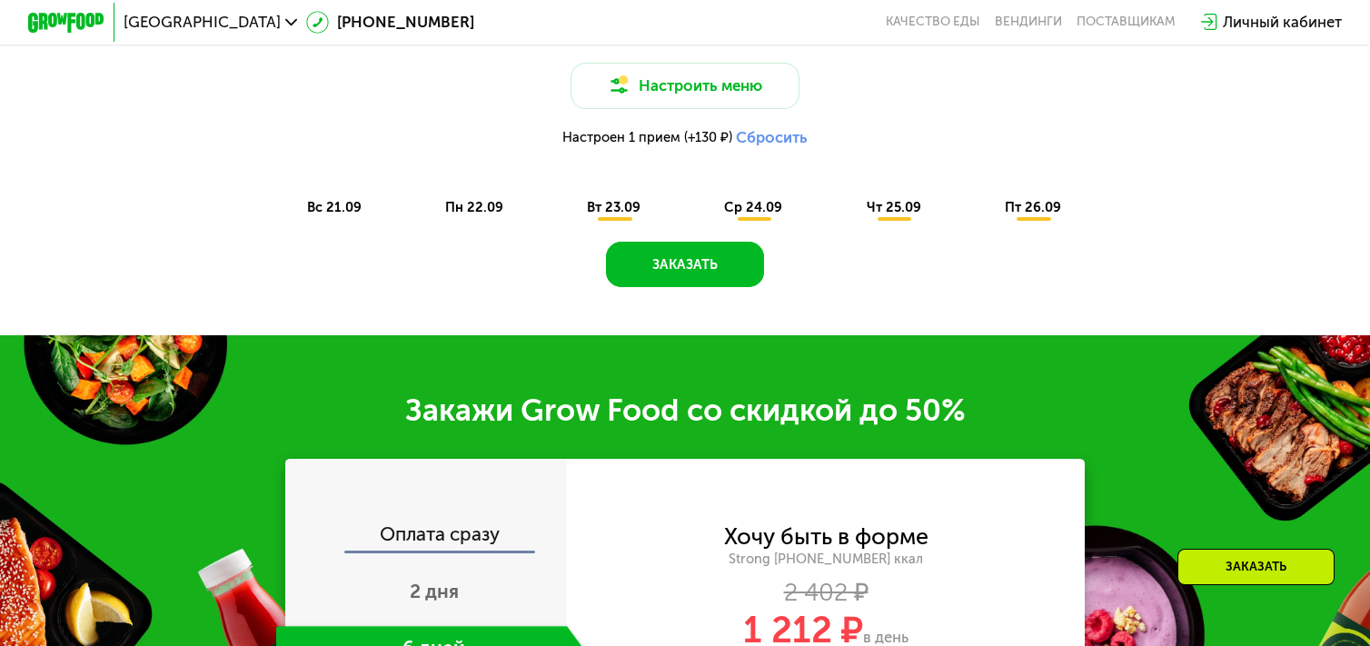
scroll to position [1386, 0]
